Goal: Task Accomplishment & Management: Complete application form

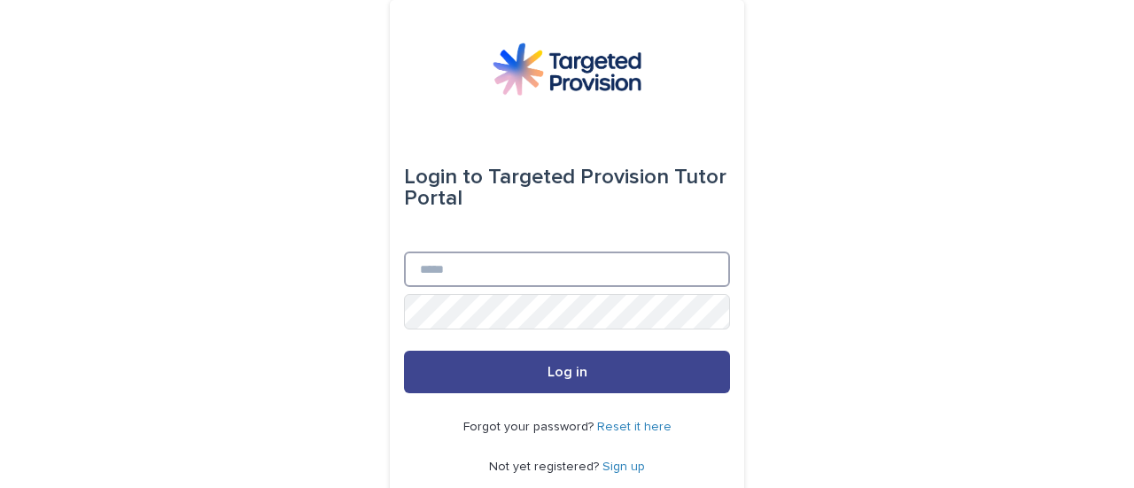
type input "**********"
click at [579, 361] on button "Log in" at bounding box center [567, 372] width 326 height 43
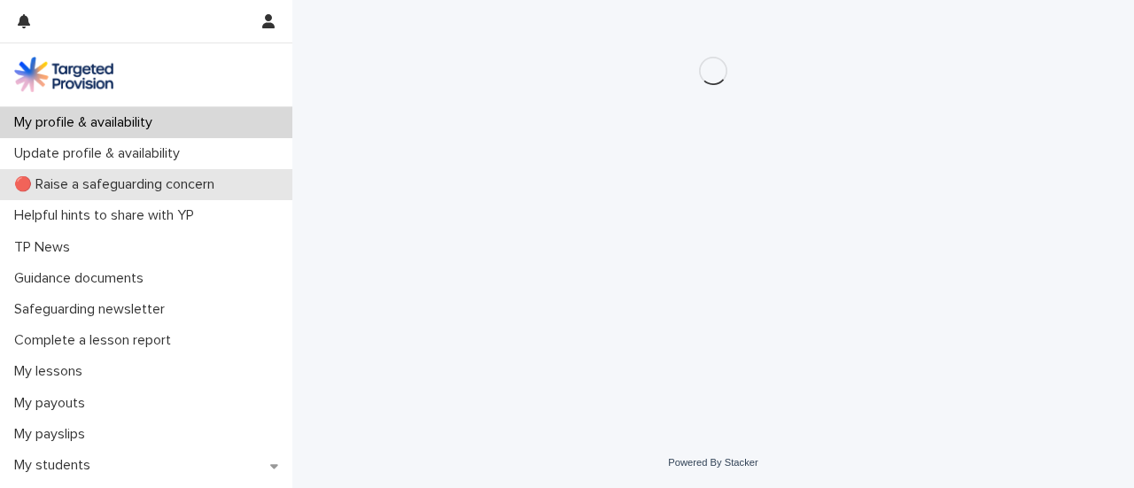
click at [190, 176] on p "🔴 Raise a safeguarding concern" at bounding box center [118, 184] width 222 height 17
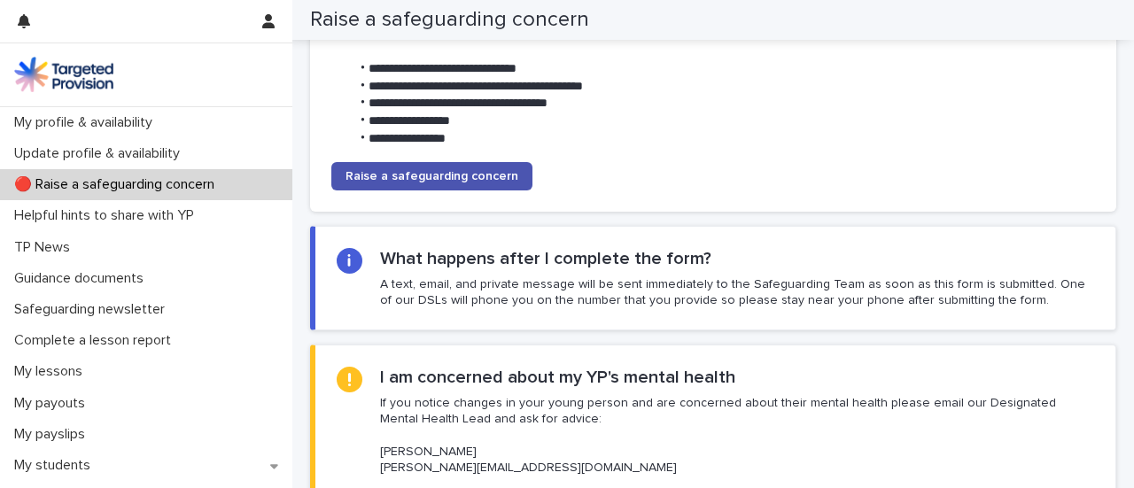
scroll to position [221, 0]
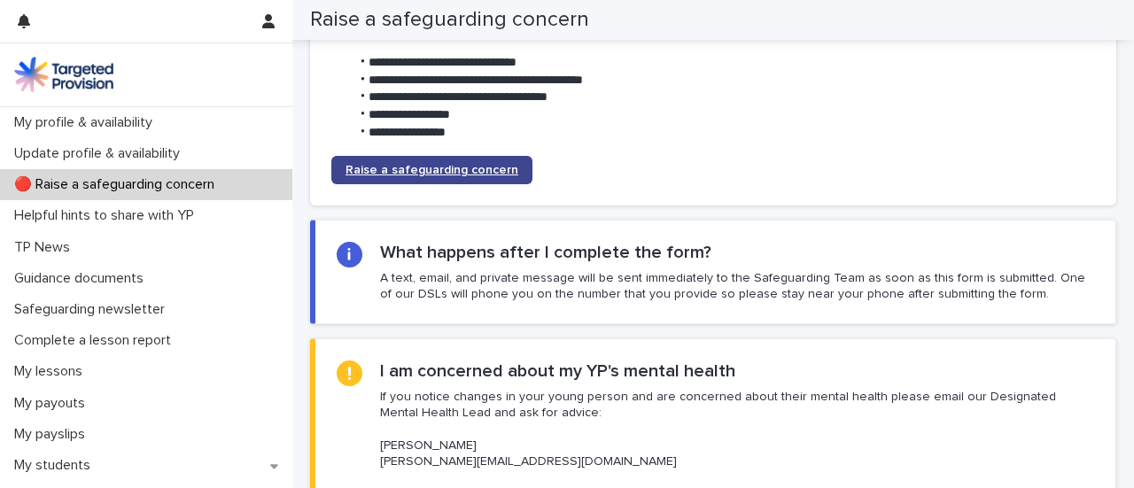
click at [393, 164] on span "Raise a safeguarding concern" at bounding box center [432, 170] width 173 height 12
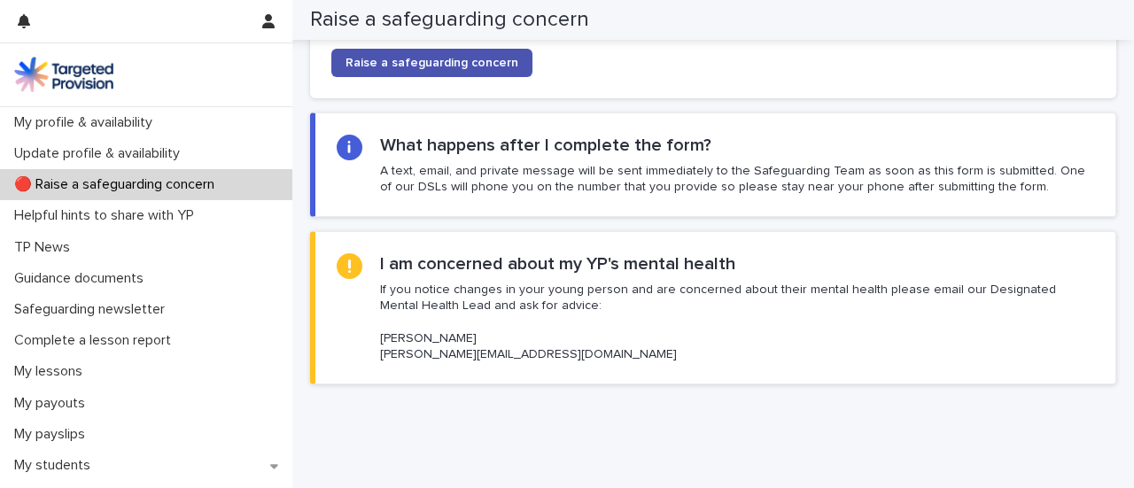
scroll to position [376, 0]
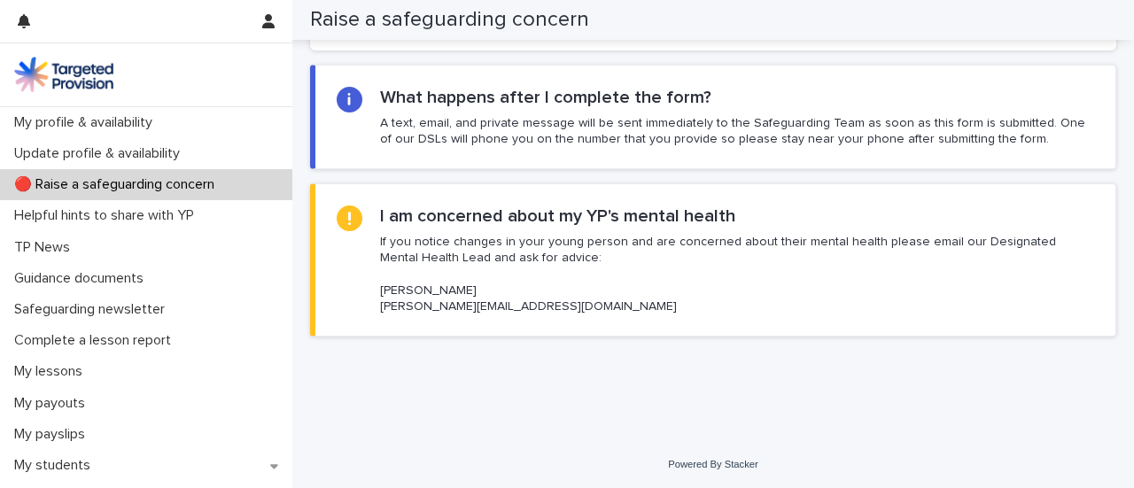
click at [136, 176] on p "🔴 Raise a safeguarding concern" at bounding box center [118, 184] width 222 height 17
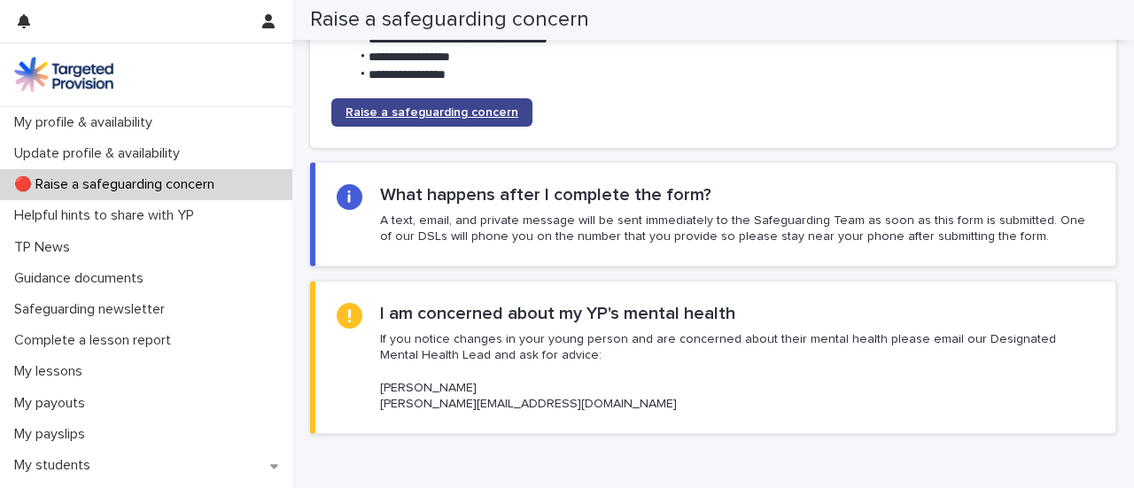
click at [389, 119] on link "Raise a safeguarding concern" at bounding box center [431, 112] width 201 height 28
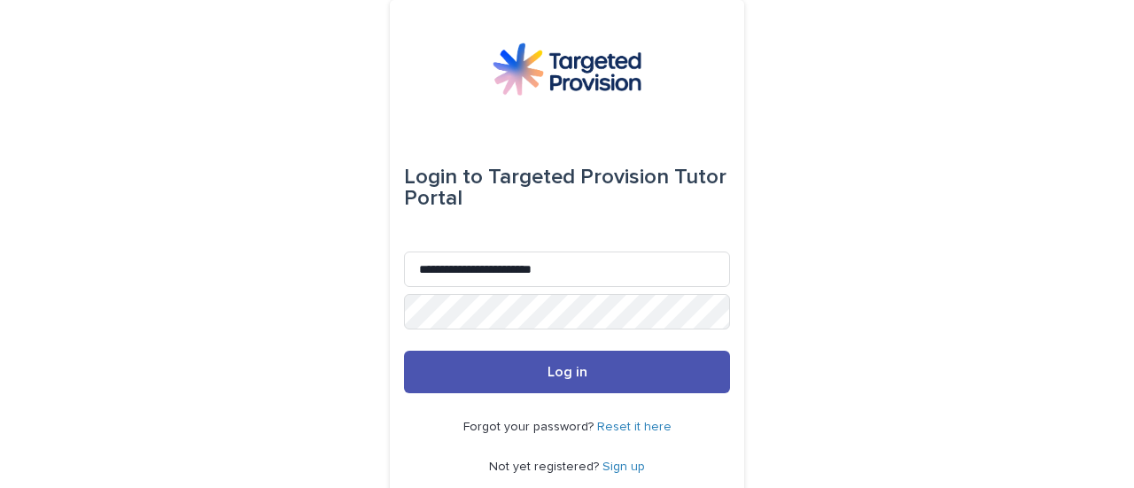
click at [532, 393] on button "Log in" at bounding box center [567, 372] width 326 height 43
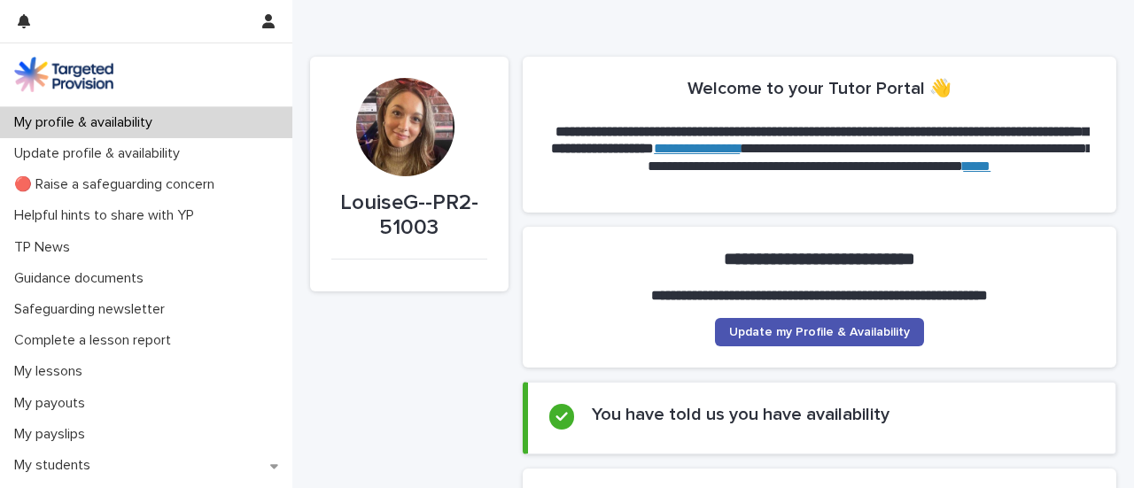
scroll to position [136, 0]
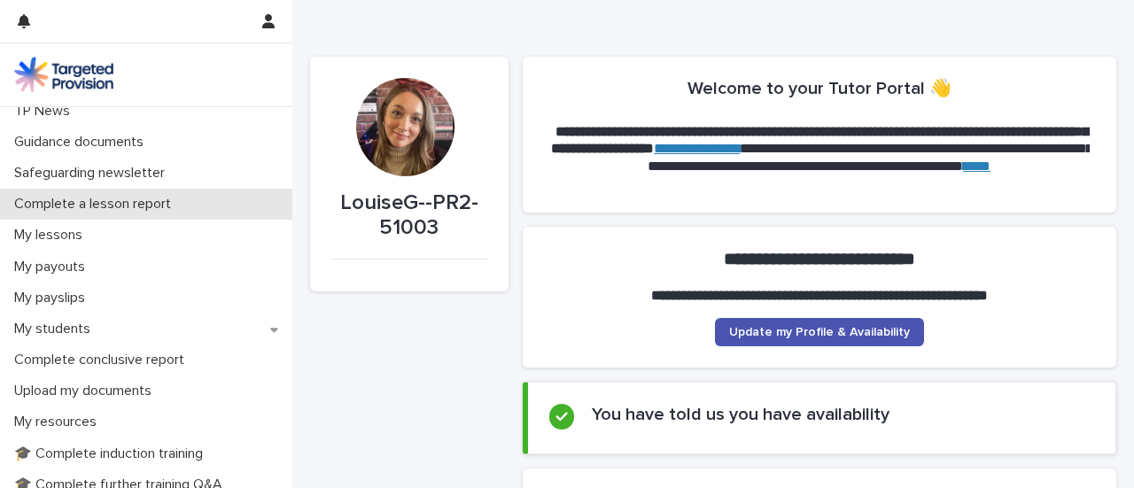
click at [161, 198] on p "Complete a lesson report" at bounding box center [96, 204] width 178 height 17
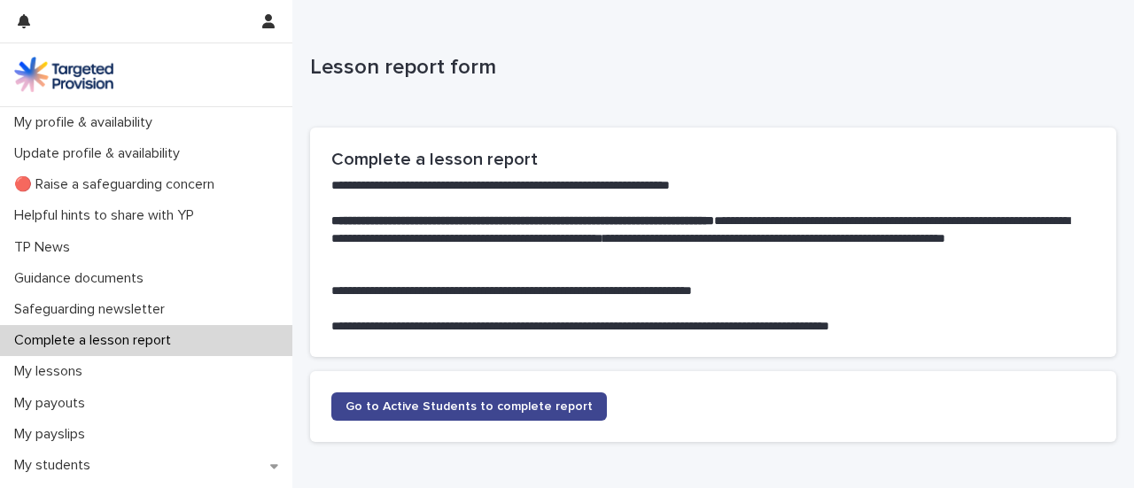
click at [461, 401] on span "Go to Active Students to complete report" at bounding box center [469, 406] width 247 height 12
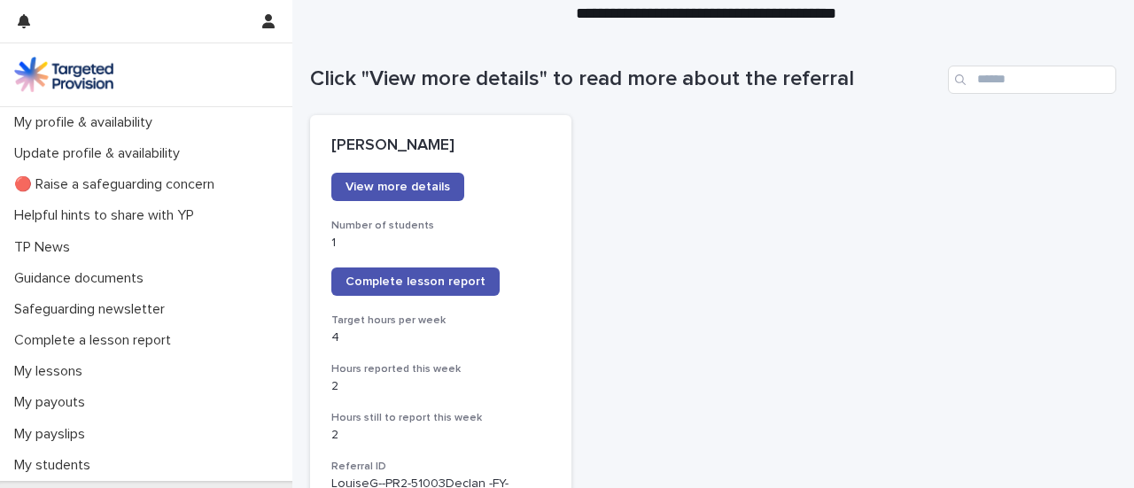
scroll to position [151, 0]
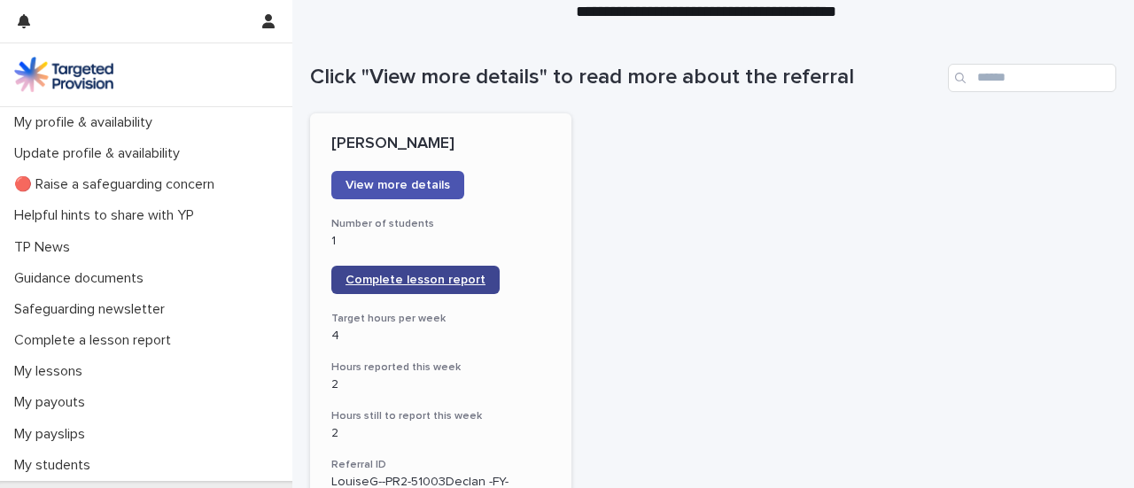
click at [381, 286] on link "Complete lesson report" at bounding box center [415, 280] width 168 height 28
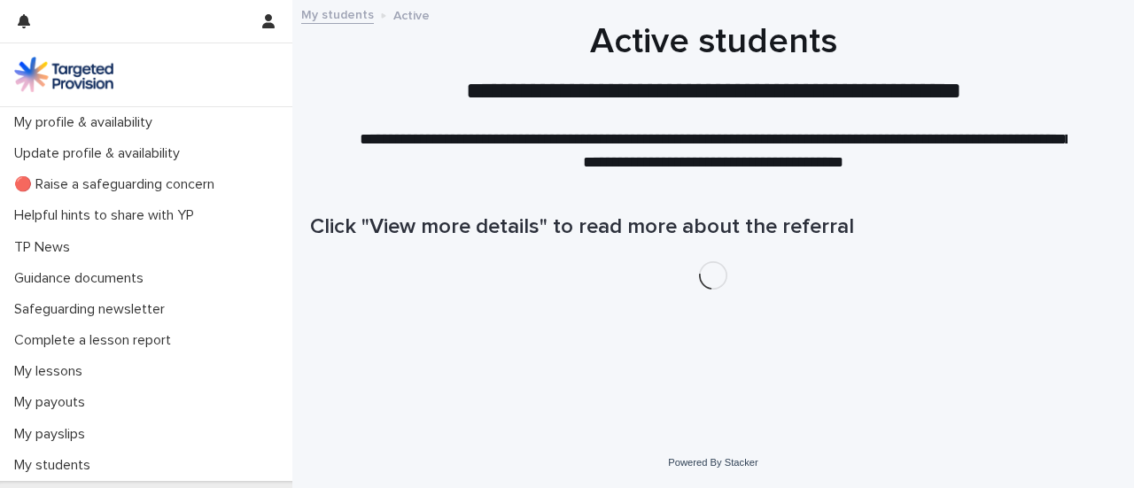
click at [58, 380] on p "My lessons" at bounding box center [51, 371] width 89 height 17
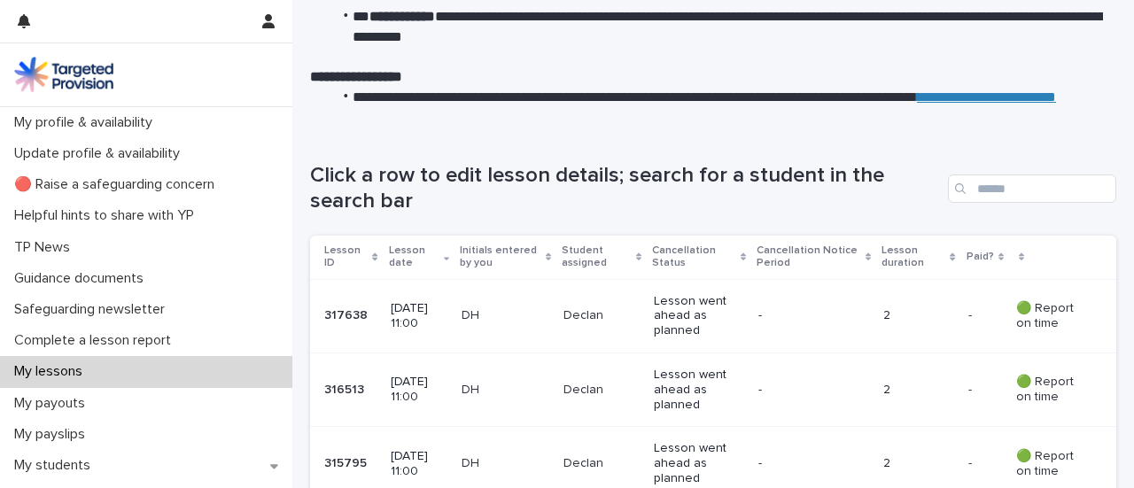
scroll to position [296, 0]
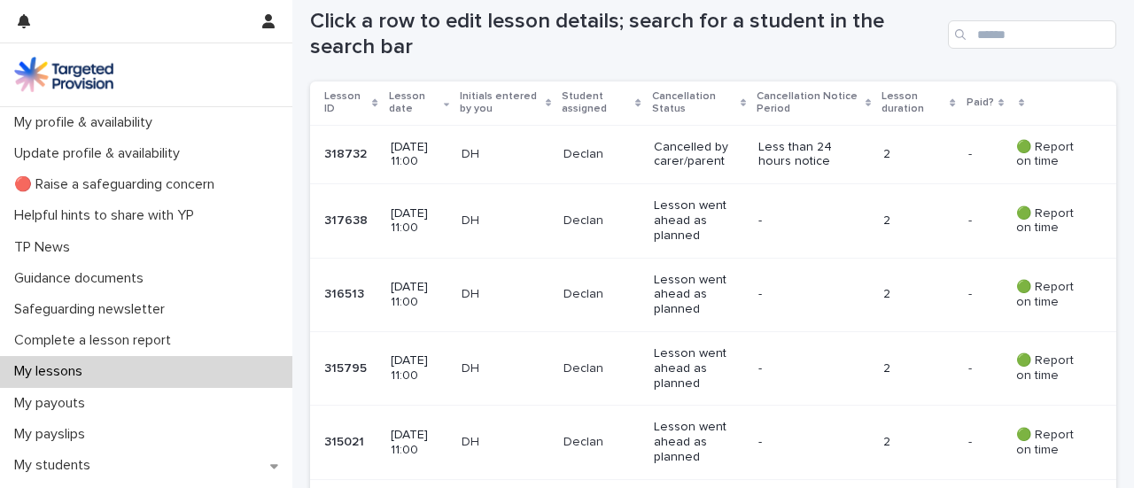
scroll to position [327, 0]
